Goal: Browse casually

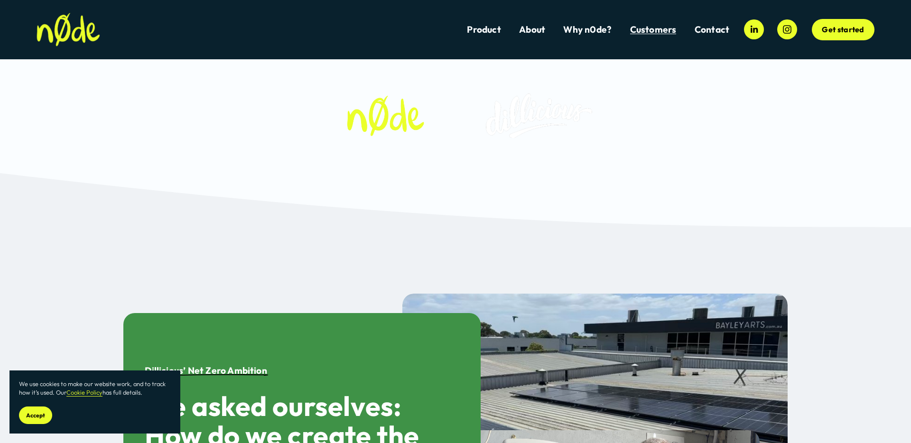
click at [157, 206] on section "x" at bounding box center [455, 113] width 911 height 227
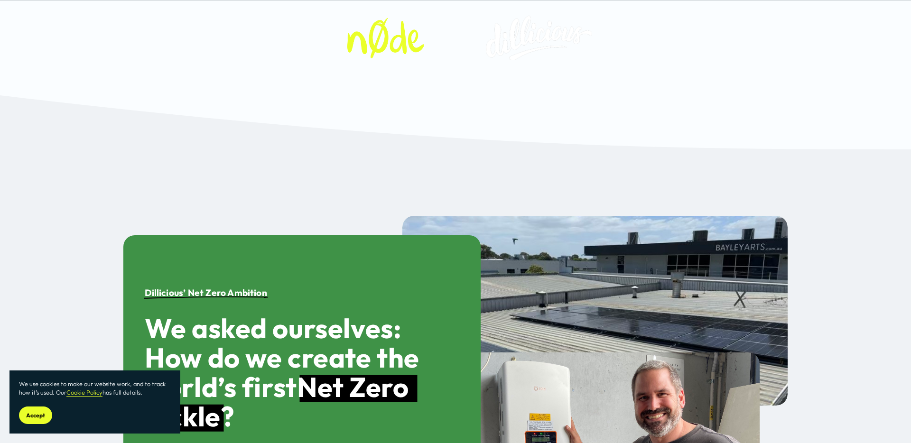
scroll to position [188, 0]
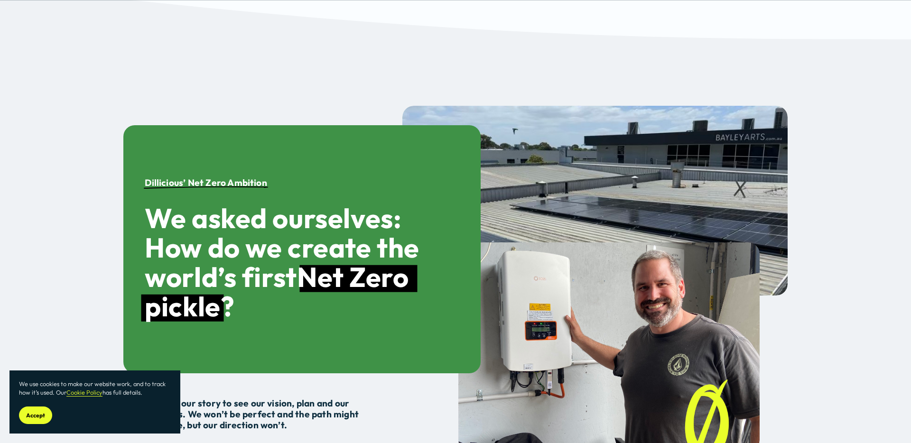
drag, startPoint x: 30, startPoint y: 424, endPoint x: 36, endPoint y: 418, distance: 9.1
click at [30, 424] on section "We use cookies to make our website work, and to track how it’s used. Our Cookie…" at bounding box center [94, 402] width 171 height 63
drag, startPoint x: 38, startPoint y: 415, endPoint x: 136, endPoint y: 393, distance: 100.4
click at [38, 415] on span "Accept" at bounding box center [35, 415] width 19 height 7
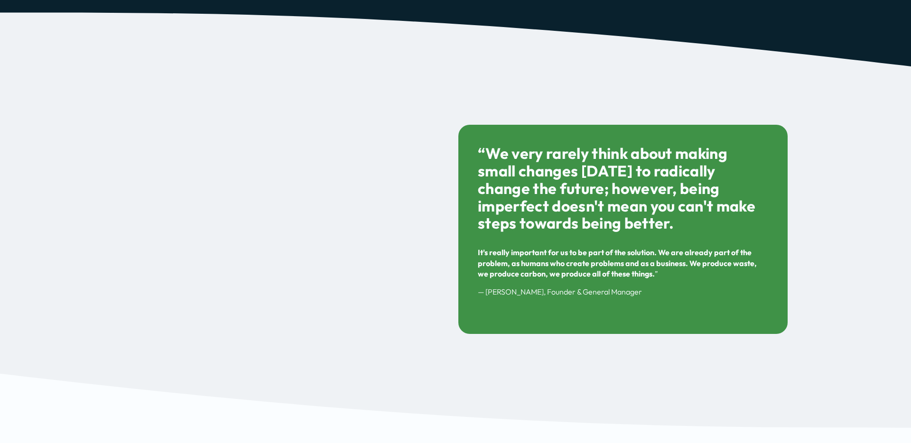
scroll to position [1558, 0]
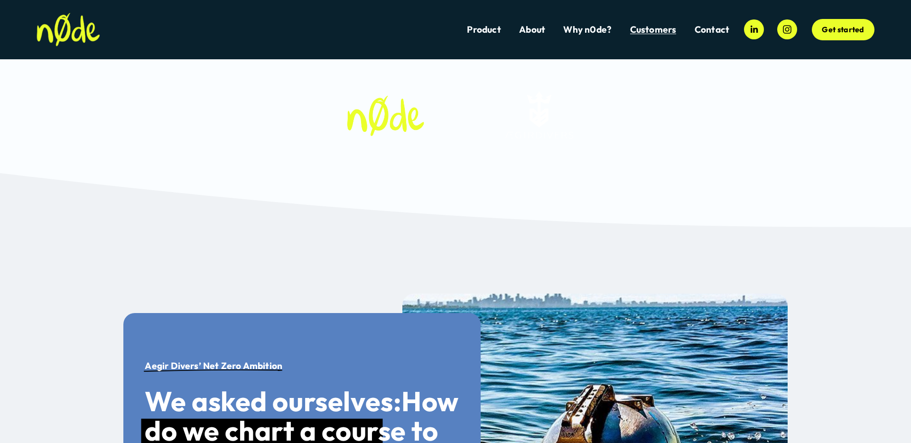
click at [297, 221] on section "x" at bounding box center [455, 113] width 911 height 227
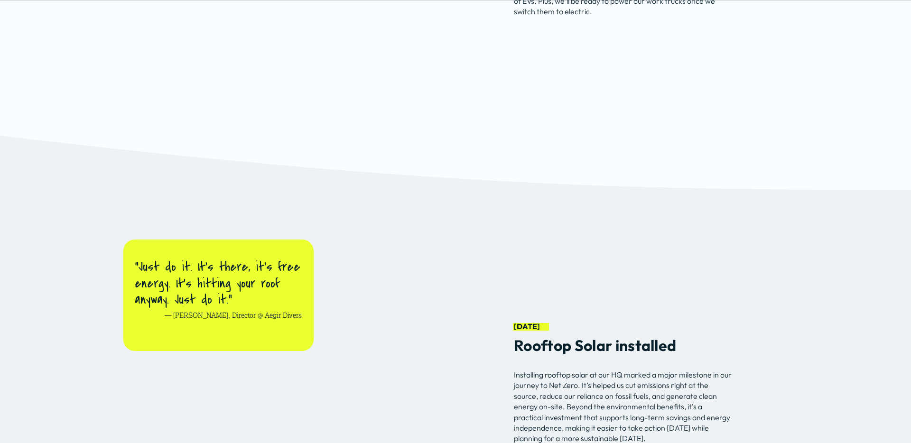
scroll to position [3204, 0]
